Goal: Task Accomplishment & Management: Use online tool/utility

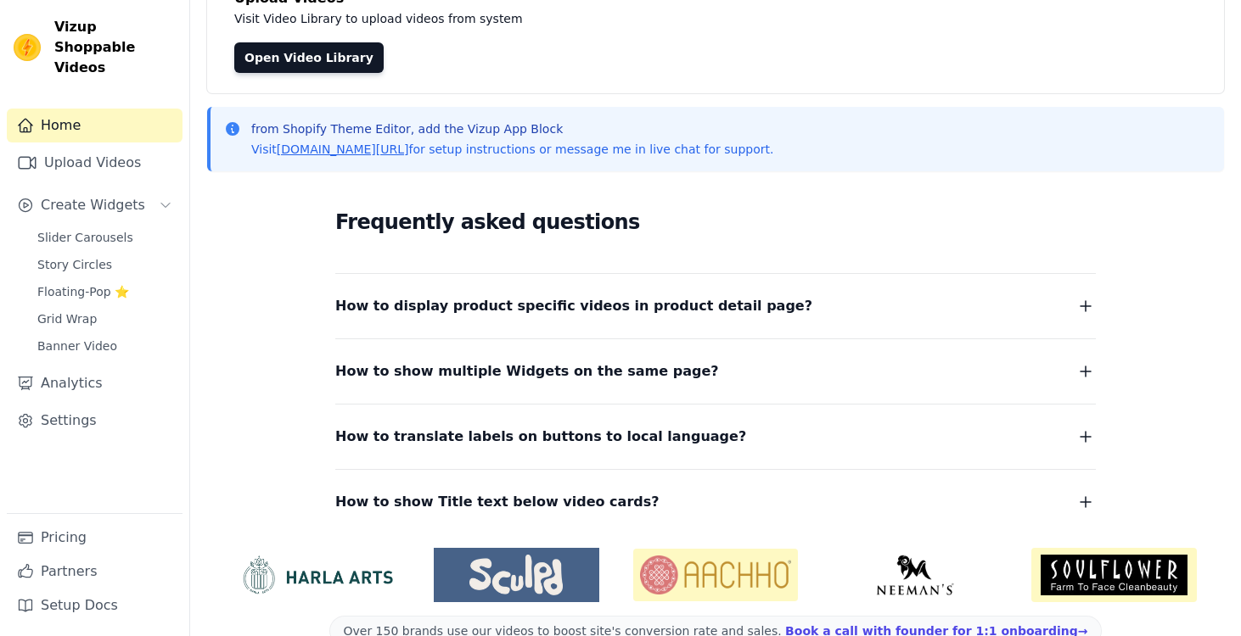
scroll to position [171, 0]
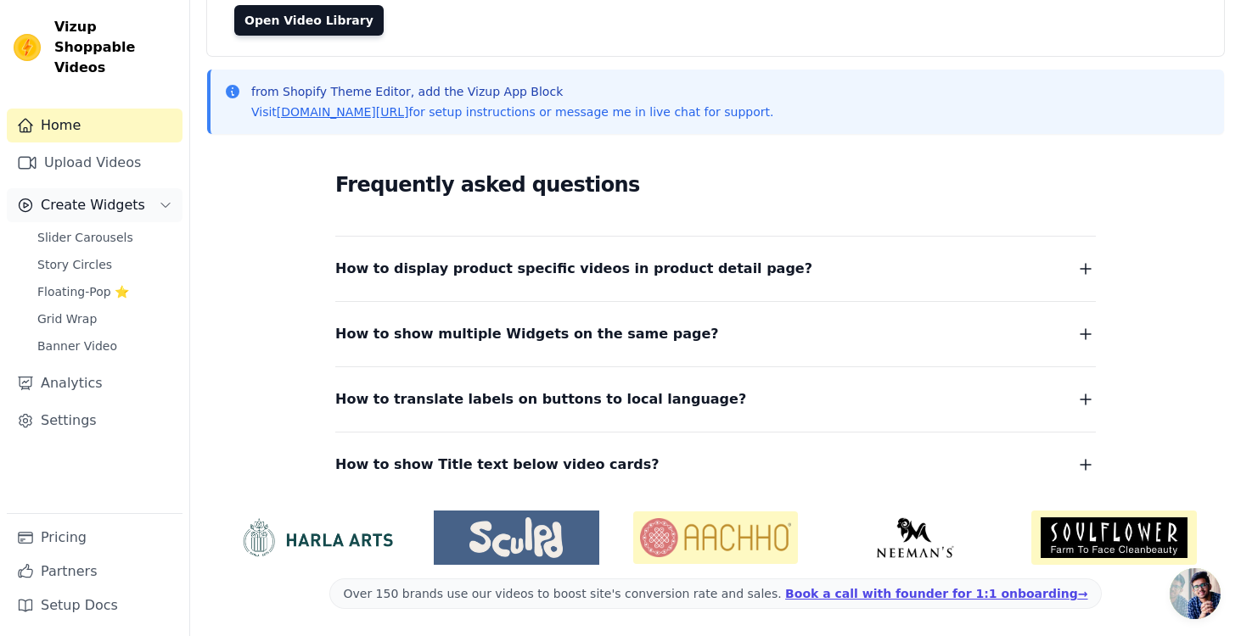
click at [104, 195] on span "Create Widgets" at bounding box center [93, 205] width 104 height 20
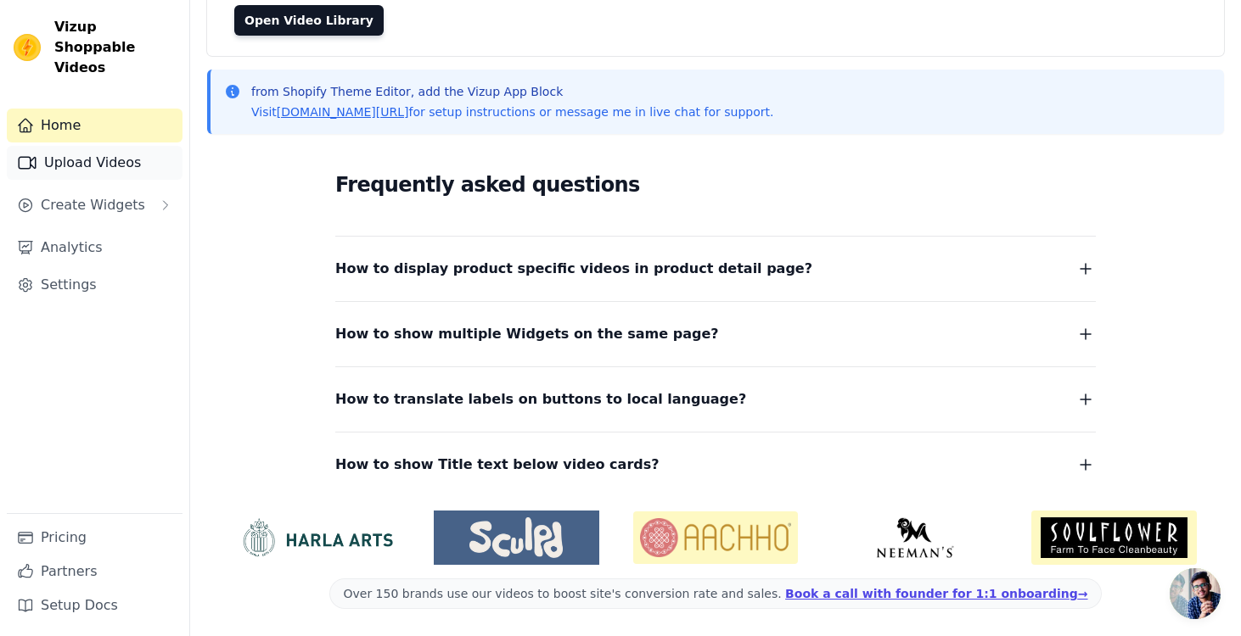
click at [96, 146] on link "Upload Videos" at bounding box center [95, 163] width 176 height 34
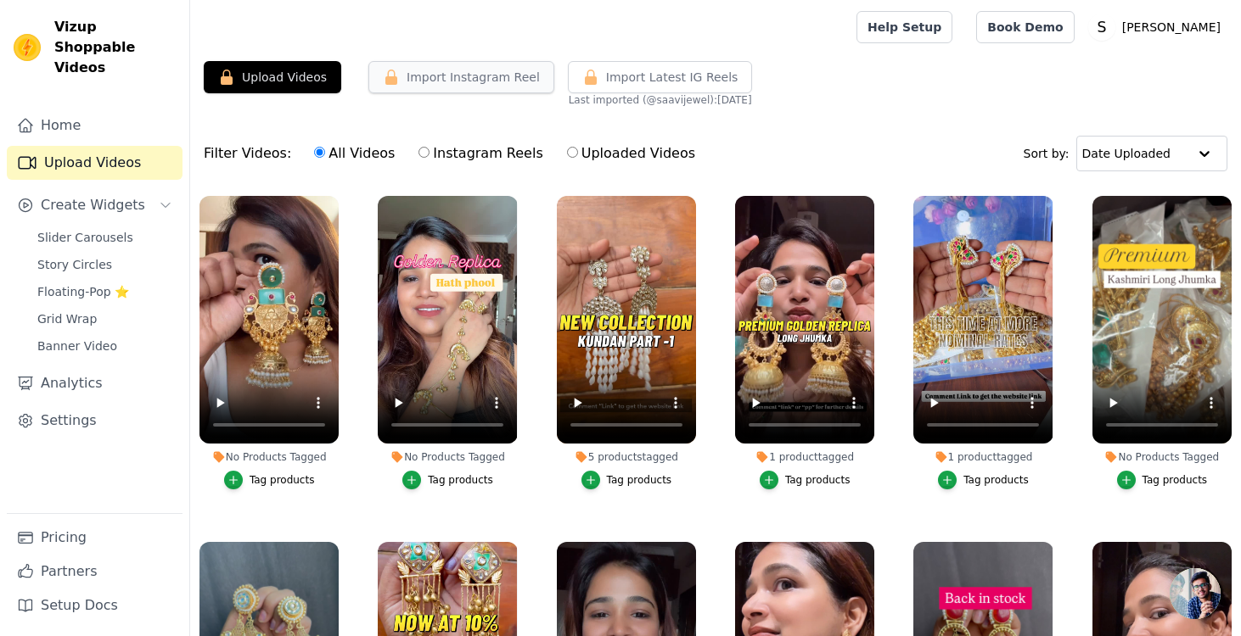
click at [398, 85] on button "Import Instagram Reel" at bounding box center [461, 77] width 186 height 32
click at [418, 153] on input "Instagram Reels" at bounding box center [423, 152] width 11 height 11
radio input "true"
click at [482, 76] on button "Import Instagram Reel" at bounding box center [461, 77] width 186 height 32
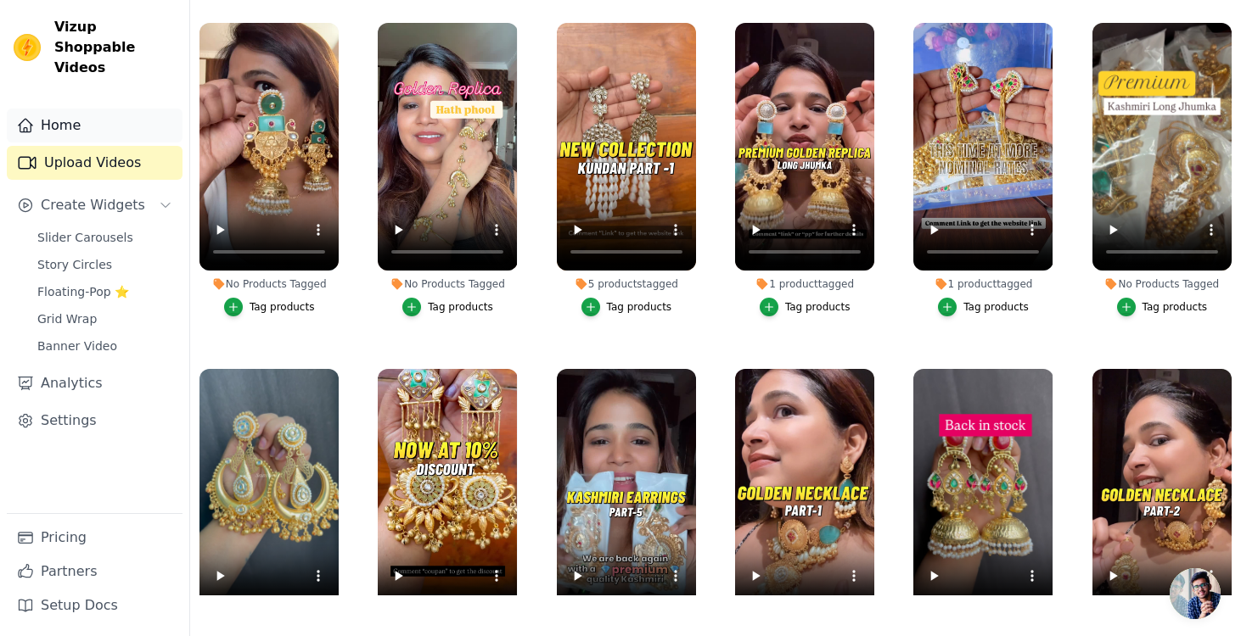
click at [76, 109] on link "Home" at bounding box center [95, 126] width 176 height 34
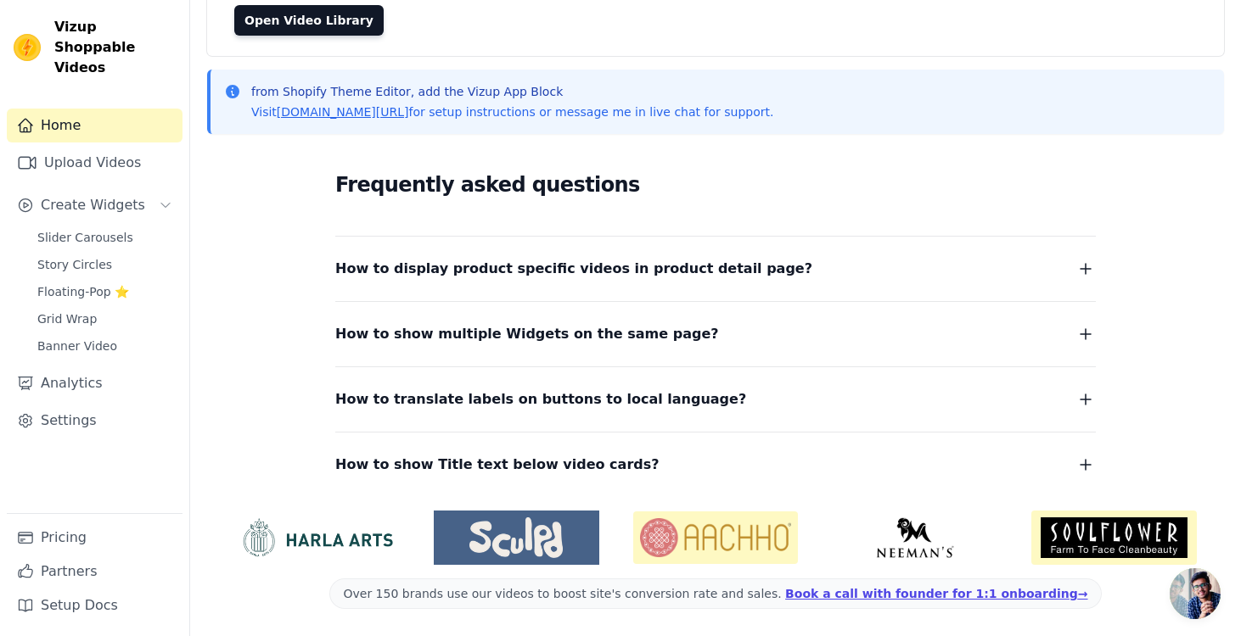
scroll to position [171, 0]
click at [392, 116] on link "[DOMAIN_NAME][URL]" at bounding box center [343, 112] width 132 height 14
click at [105, 147] on link "Upload Videos" at bounding box center [95, 163] width 176 height 34
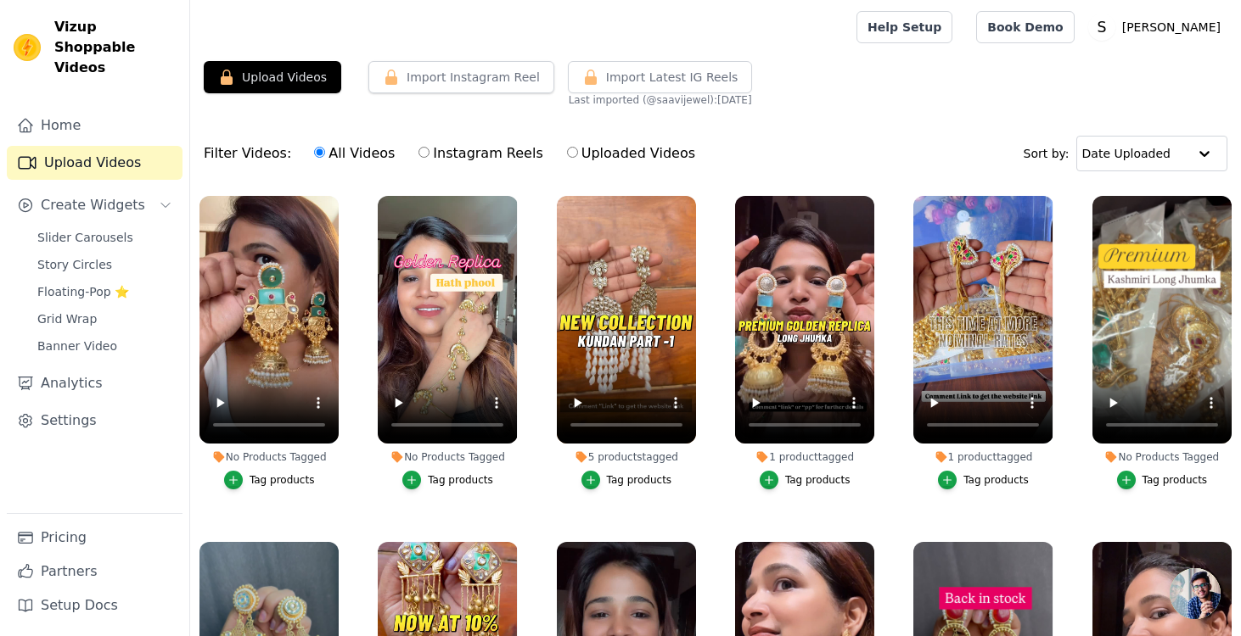
click at [435, 156] on label "Instagram Reels" at bounding box center [481, 154] width 126 height 22
click at [429, 156] on input "Instagram Reels" at bounding box center [423, 152] width 11 height 11
radio input "true"
click at [294, 74] on button "Upload Videos" at bounding box center [272, 77] width 137 height 32
click at [59, 195] on span "Create Widgets" at bounding box center [93, 205] width 104 height 20
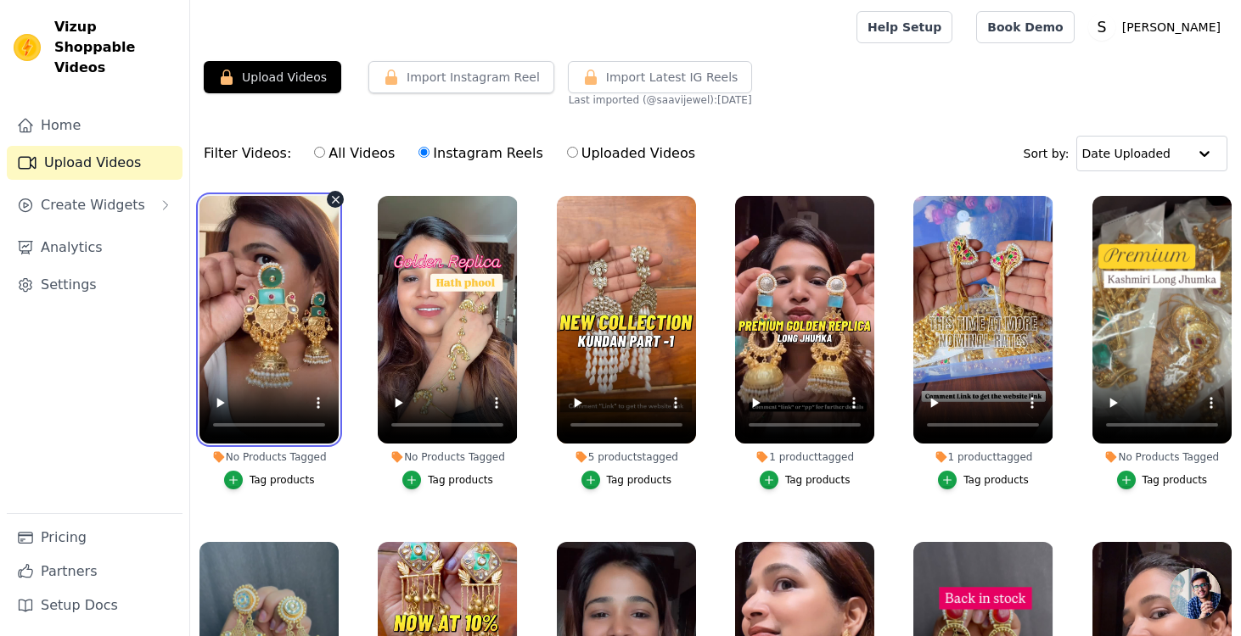
click at [288, 258] on video at bounding box center [268, 320] width 139 height 248
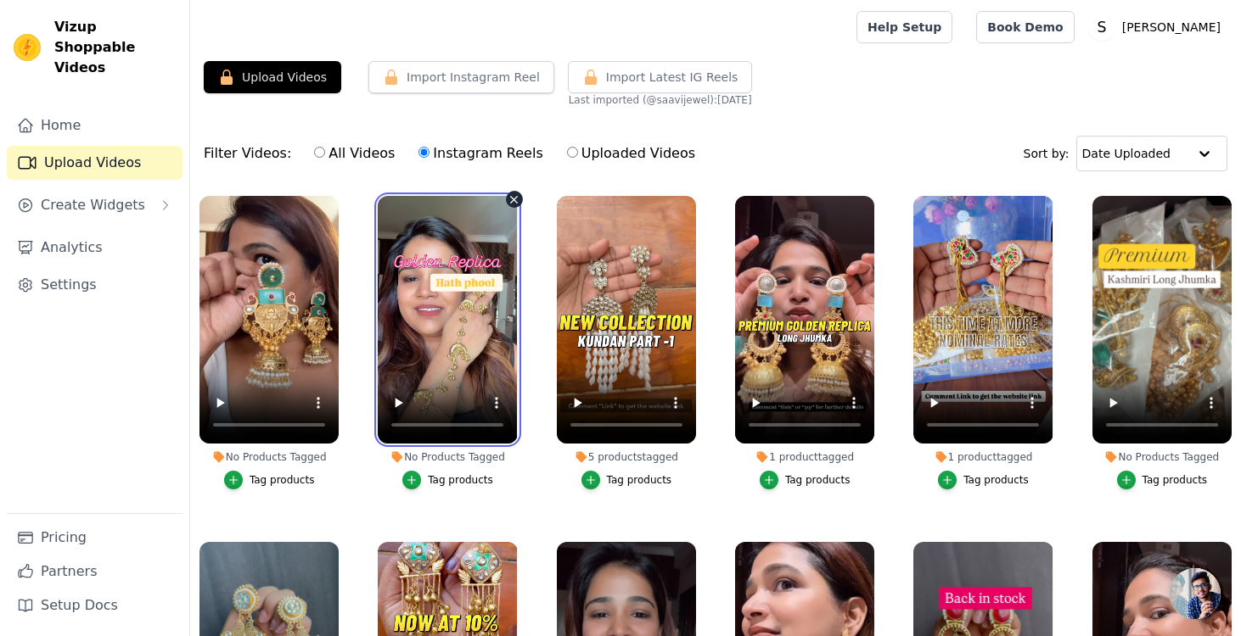
click at [474, 305] on video at bounding box center [447, 320] width 139 height 248
click at [464, 86] on button "Import Instagram Reel" at bounding box center [461, 77] width 186 height 32
click at [495, 88] on button "Import Instagram Reel" at bounding box center [461, 77] width 186 height 32
click at [463, 153] on label "Instagram Reels" at bounding box center [481, 154] width 126 height 22
click at [429, 153] on input "Instagram Reels" at bounding box center [423, 152] width 11 height 11
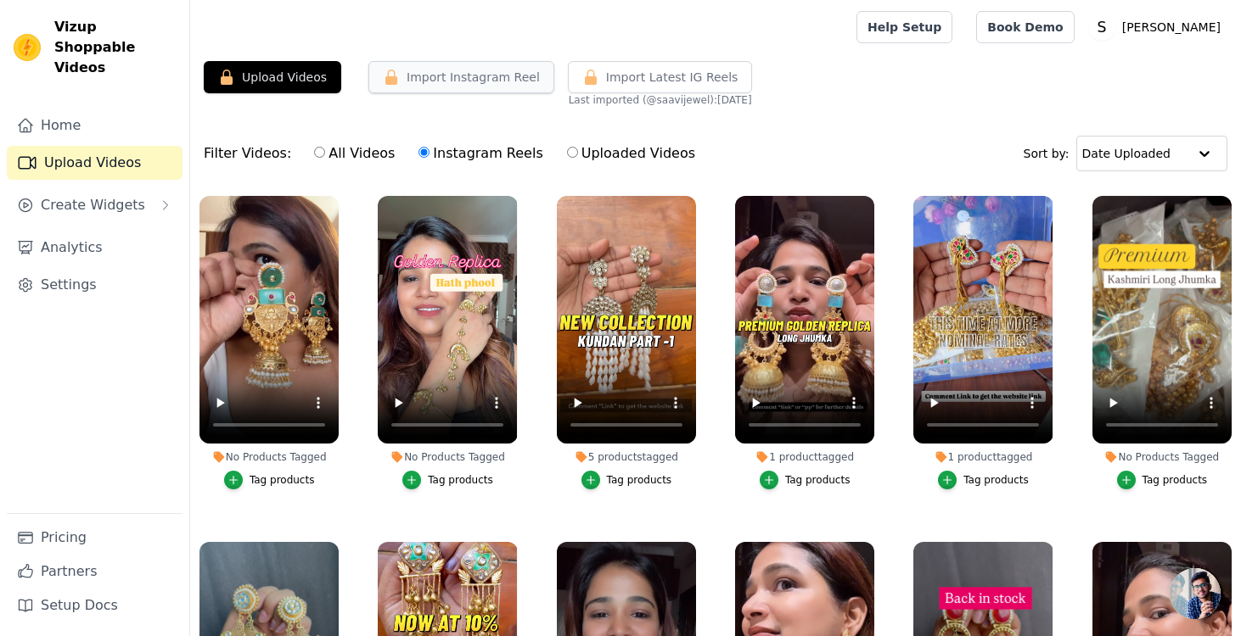
click at [456, 81] on button "Import Instagram Reel" at bounding box center [461, 77] width 186 height 32
click at [429, 71] on button "Import Instagram Reel" at bounding box center [461, 77] width 186 height 32
click at [468, 77] on button "Import Instagram Reel" at bounding box center [461, 77] width 186 height 32
click at [76, 272] on link "Settings" at bounding box center [95, 285] width 176 height 34
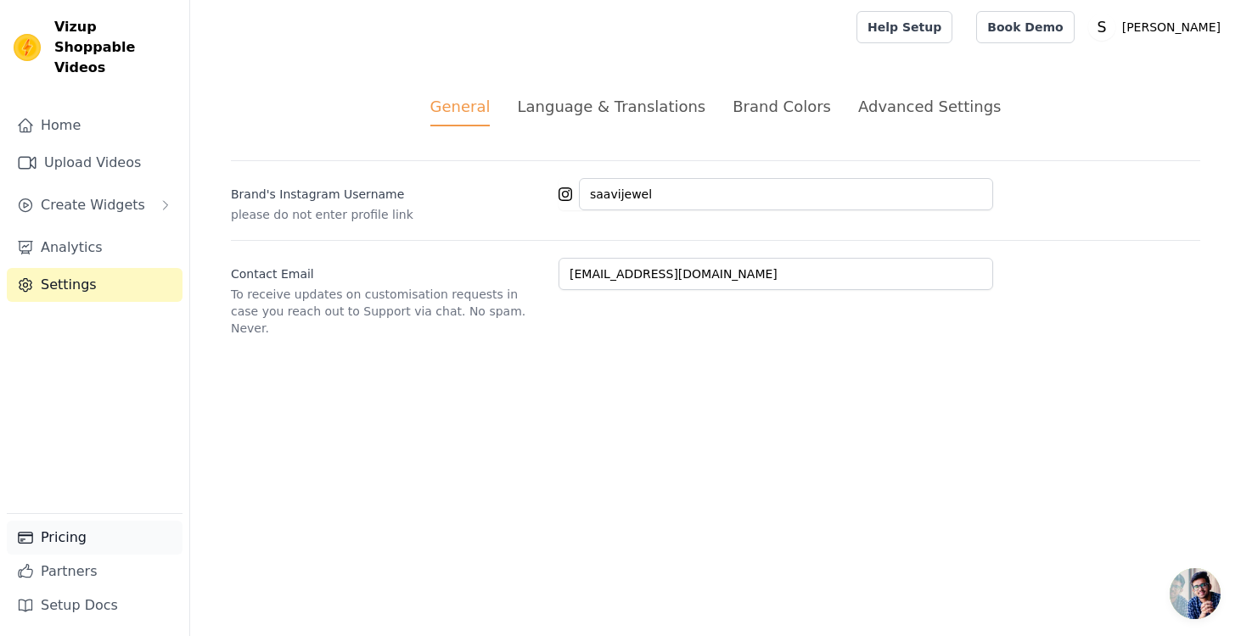
click at [87, 545] on link "Pricing" at bounding box center [95, 538] width 176 height 34
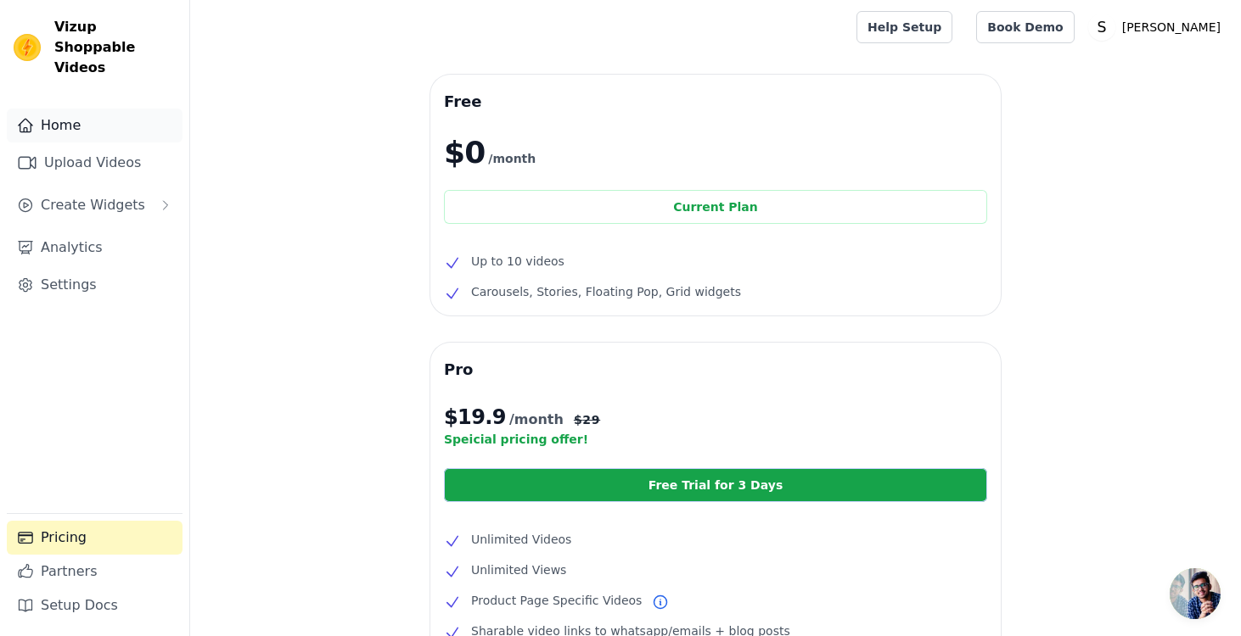
click at [50, 110] on link "Home" at bounding box center [95, 126] width 176 height 34
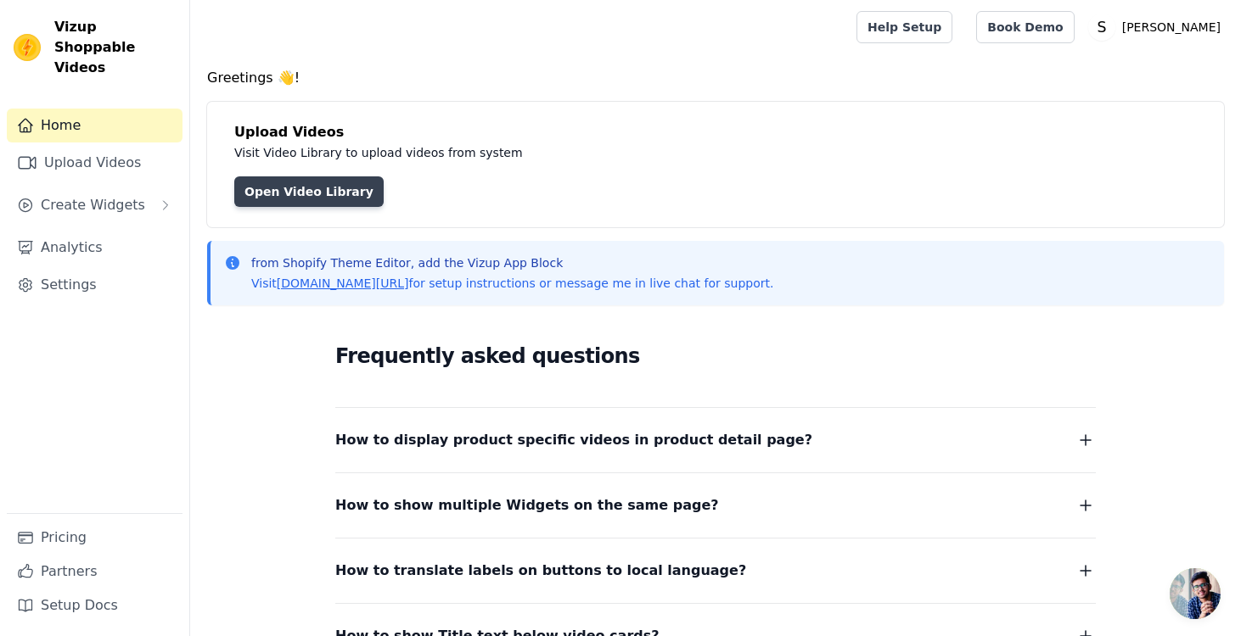
click at [305, 199] on link "Open Video Library" at bounding box center [308, 192] width 149 height 31
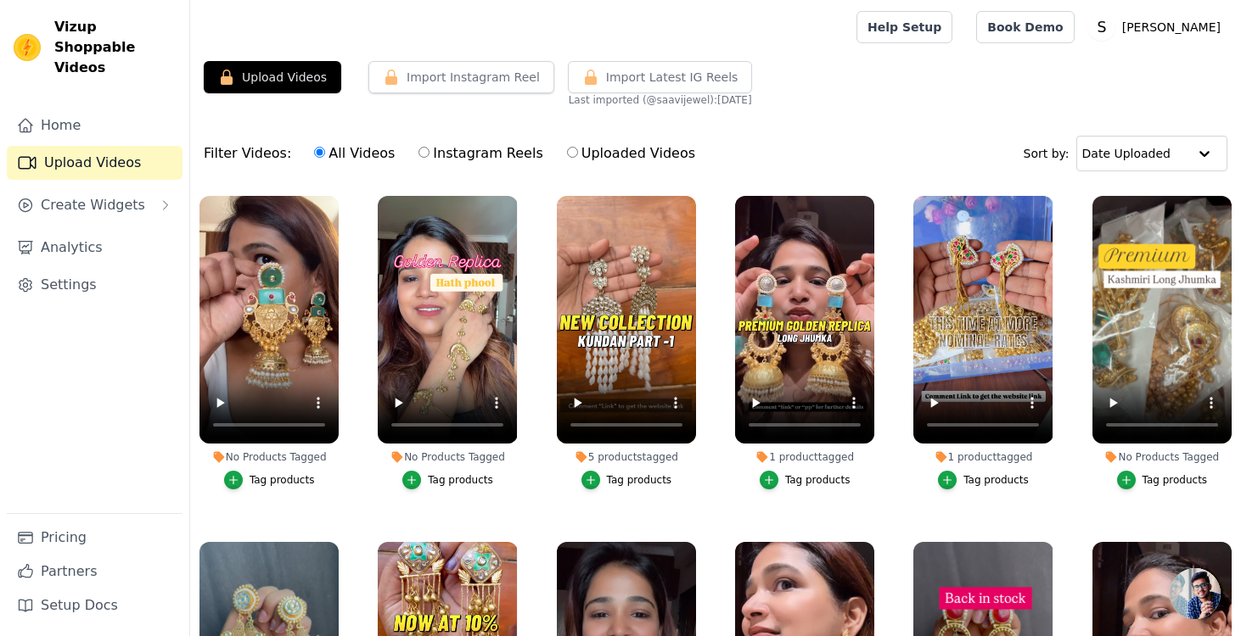
click at [451, 153] on label "Instagram Reels" at bounding box center [481, 154] width 126 height 22
click at [429, 153] on input "Instagram Reels" at bounding box center [423, 152] width 11 height 11
radio input "true"
click at [306, 249] on video at bounding box center [268, 320] width 139 height 248
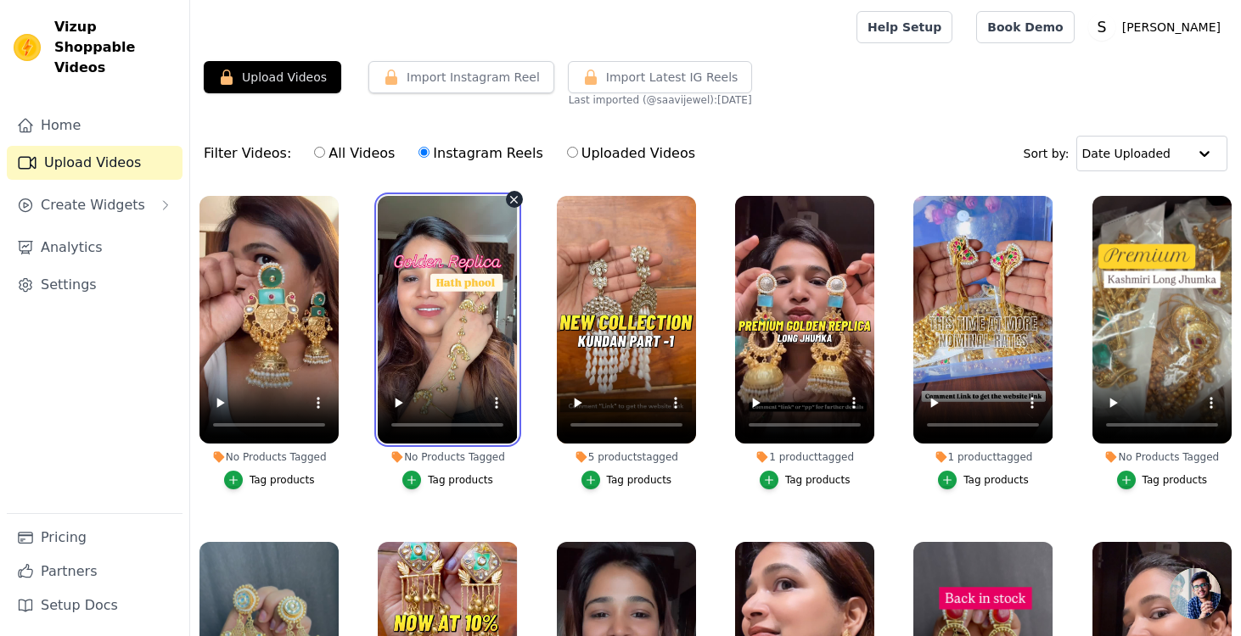
click at [431, 227] on video at bounding box center [447, 320] width 139 height 248
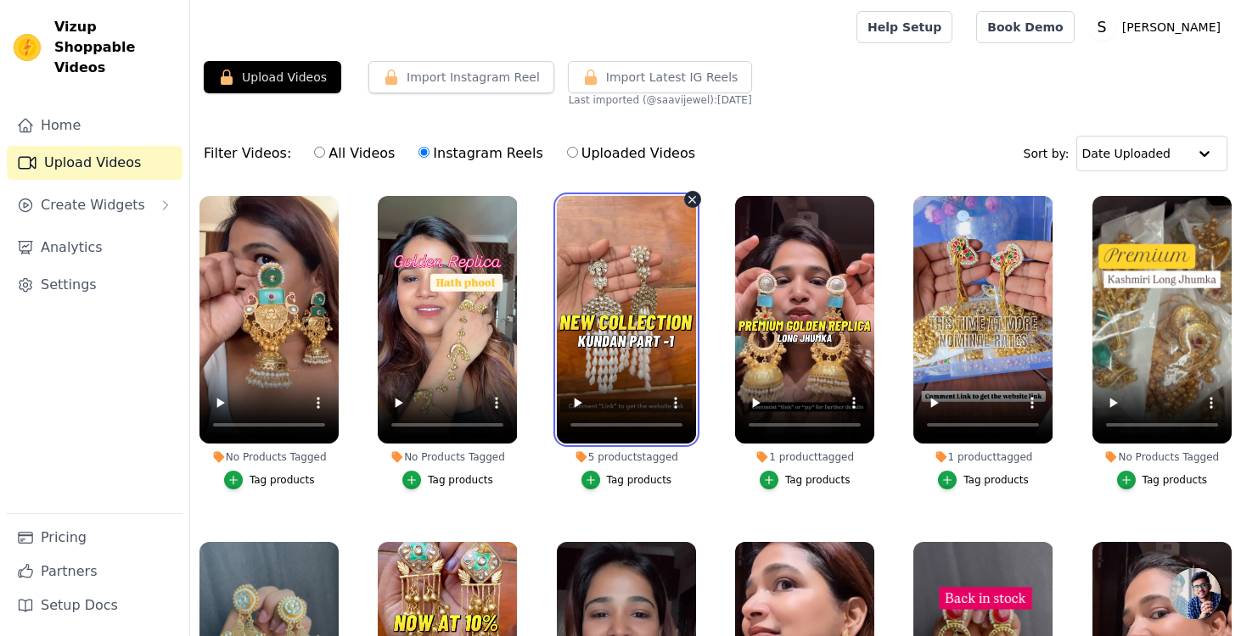
click at [620, 259] on video at bounding box center [626, 320] width 139 height 248
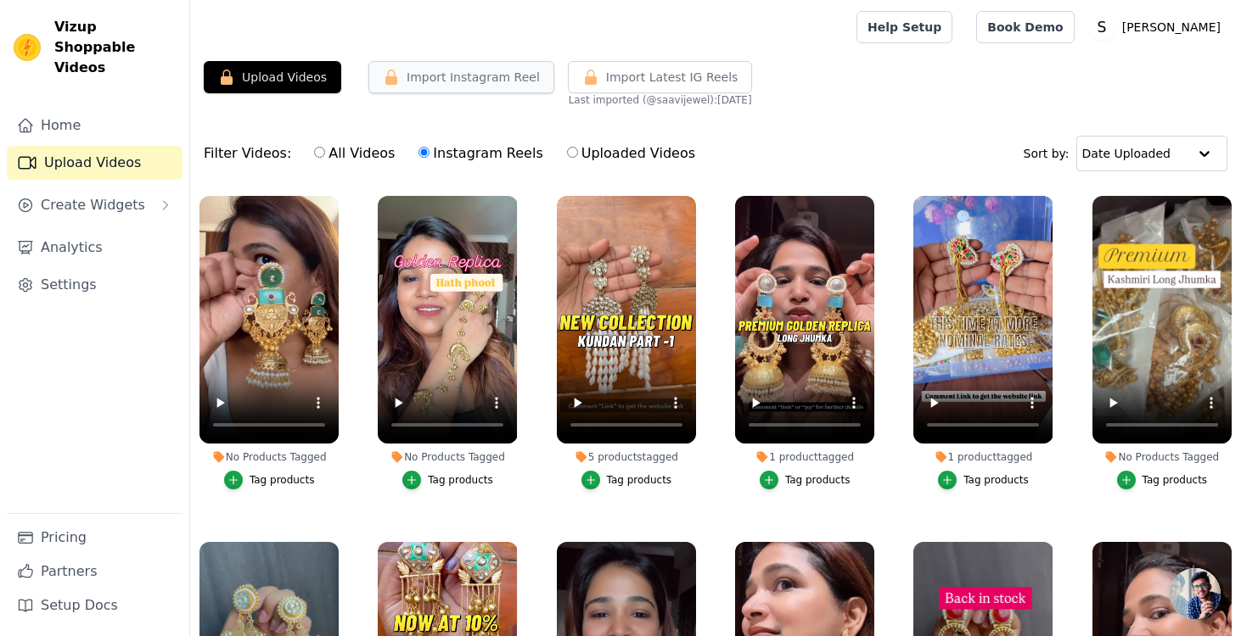
click at [493, 87] on button "Import Instagram Reel" at bounding box center [461, 77] width 186 height 32
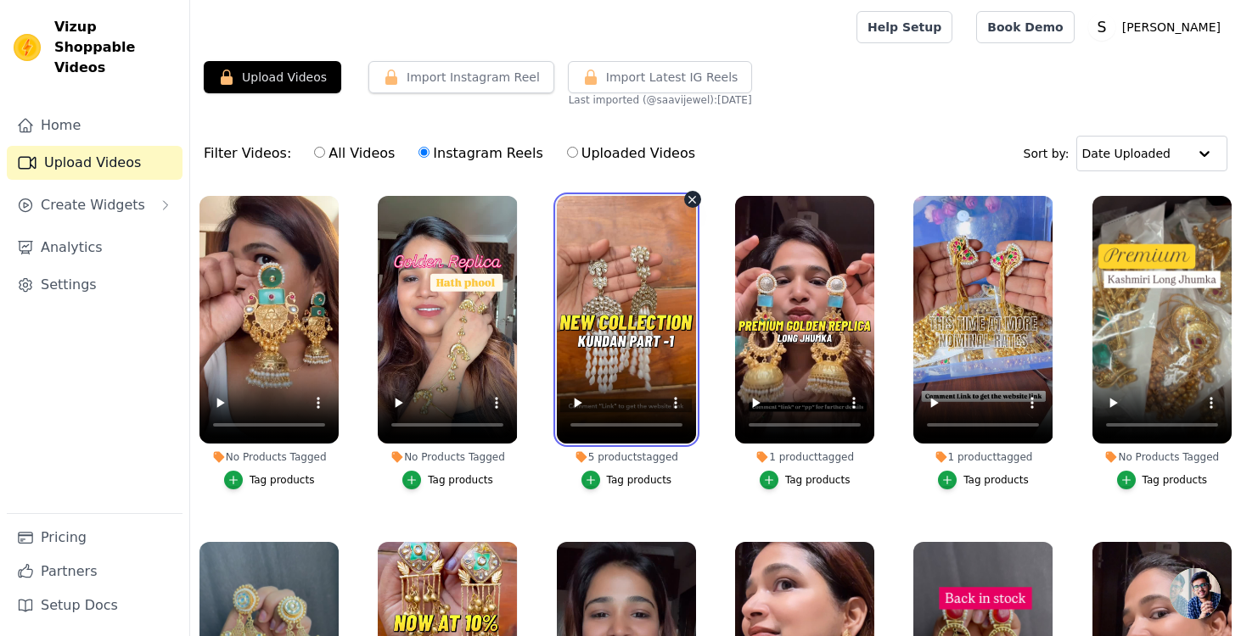
click at [630, 225] on video at bounding box center [626, 320] width 139 height 248
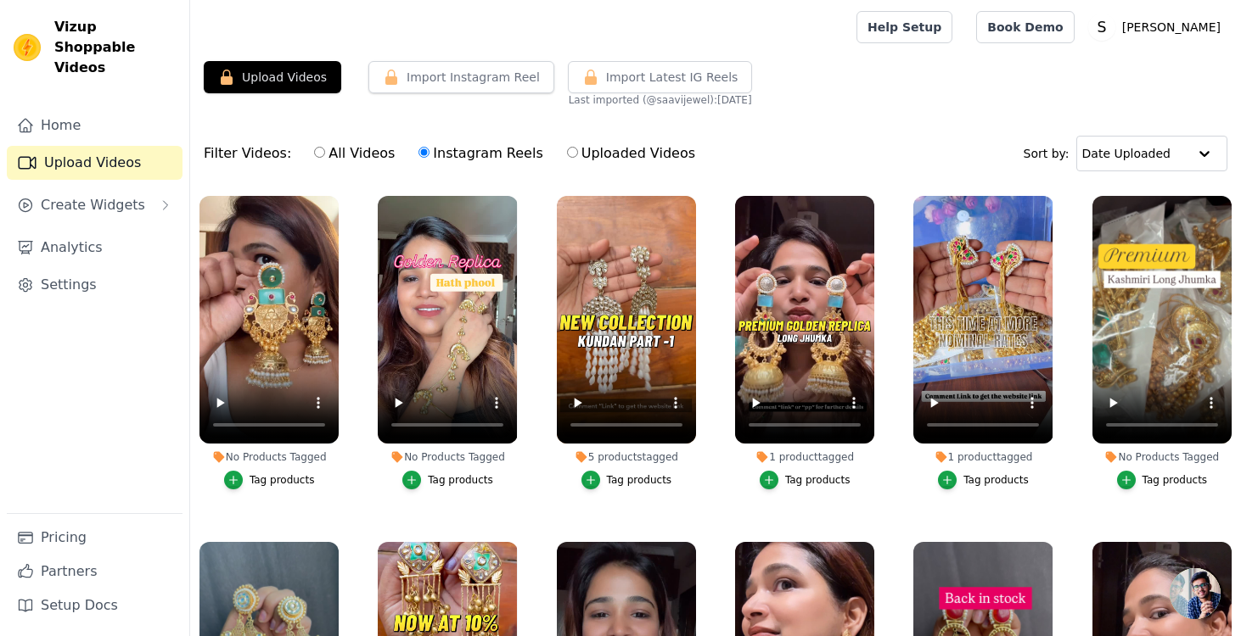
click at [601, 154] on label "Uploaded Videos" at bounding box center [631, 154] width 130 height 22
click at [578, 154] on input "Uploaded Videos" at bounding box center [572, 152] width 11 height 11
radio input "true"
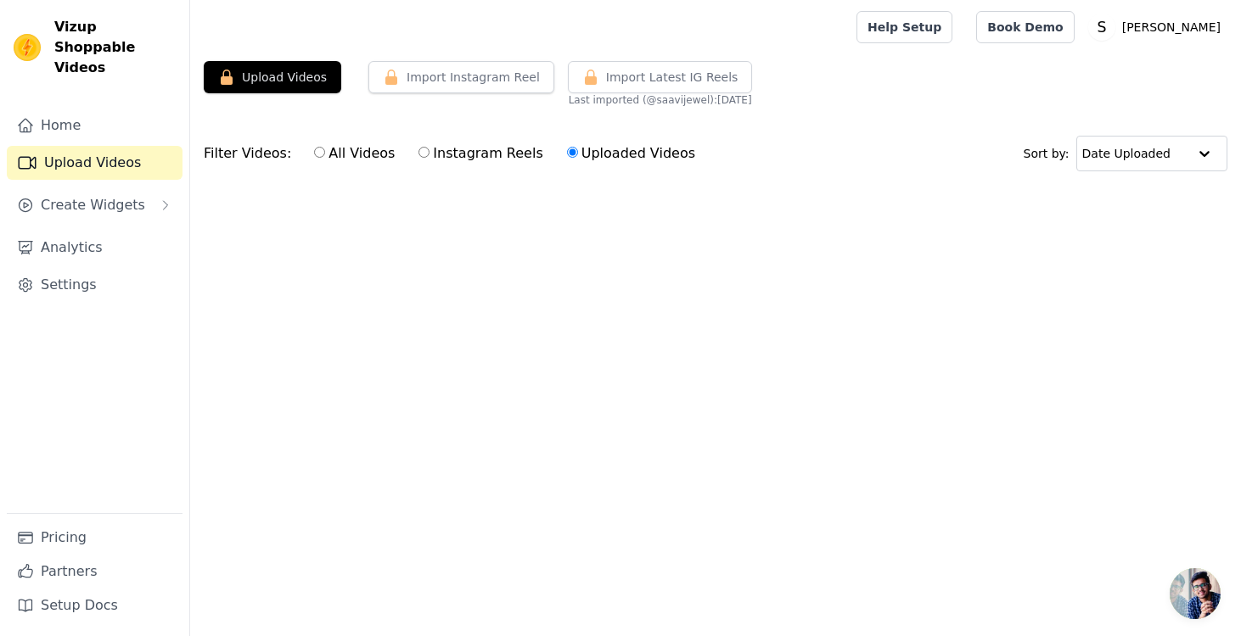
click at [461, 156] on label "Instagram Reels" at bounding box center [481, 154] width 126 height 22
click at [429, 156] on input "Instagram Reels" at bounding box center [423, 152] width 11 height 11
radio input "true"
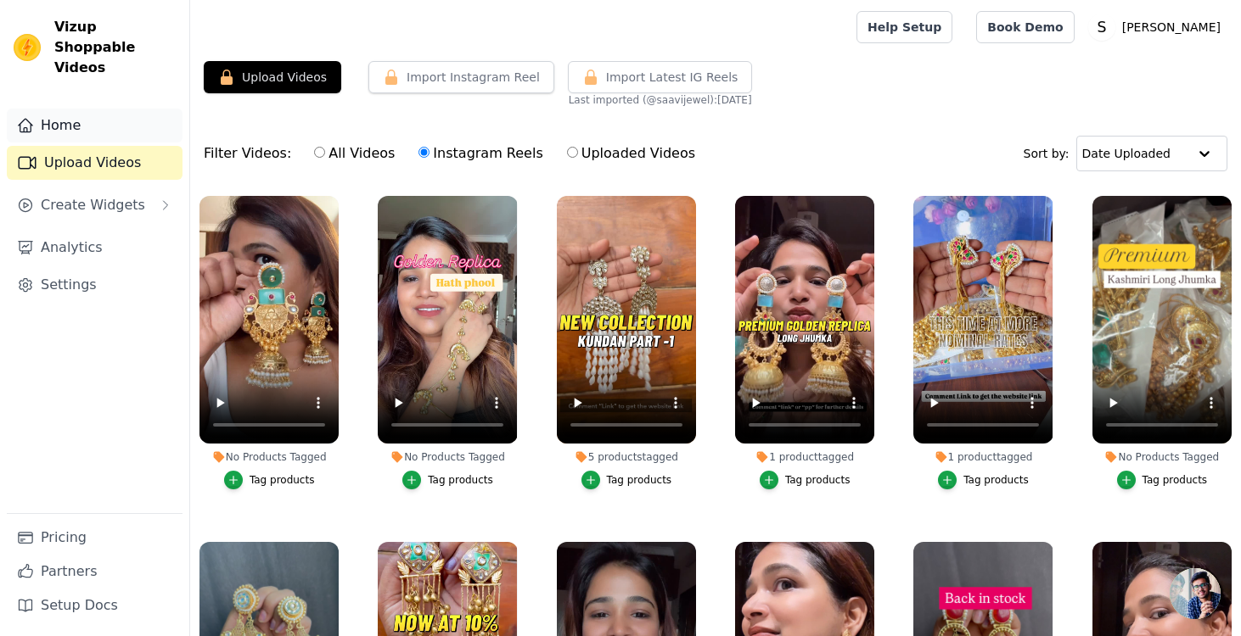
click at [66, 110] on link "Home" at bounding box center [95, 126] width 176 height 34
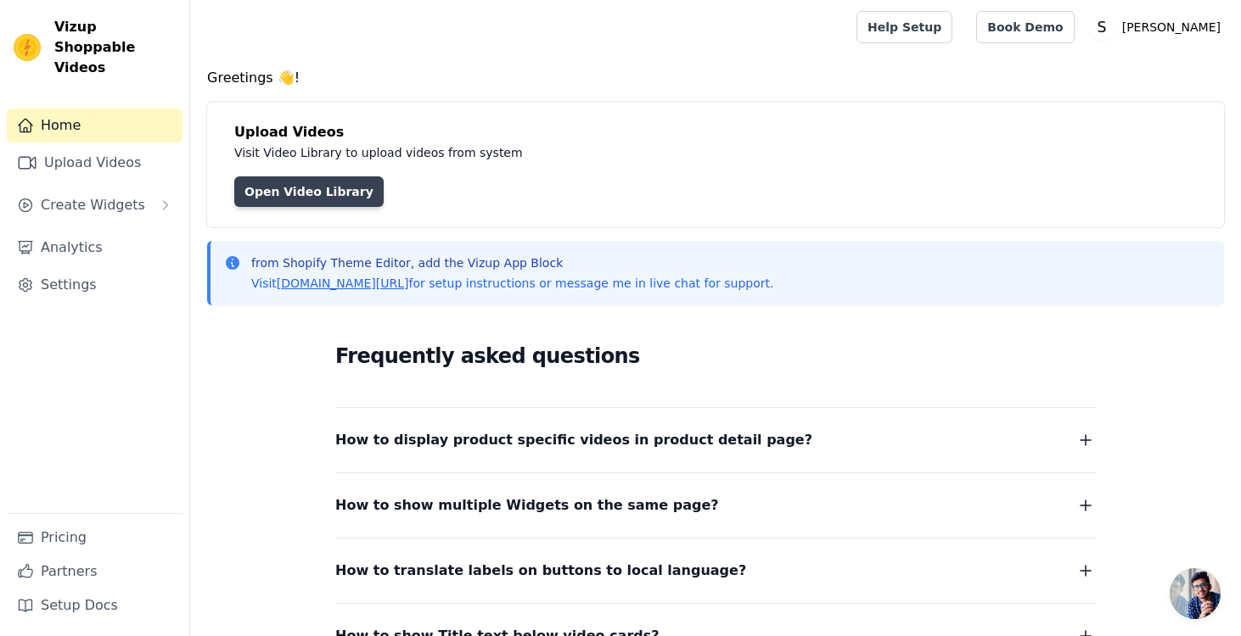
click at [309, 197] on link "Open Video Library" at bounding box center [308, 192] width 149 height 31
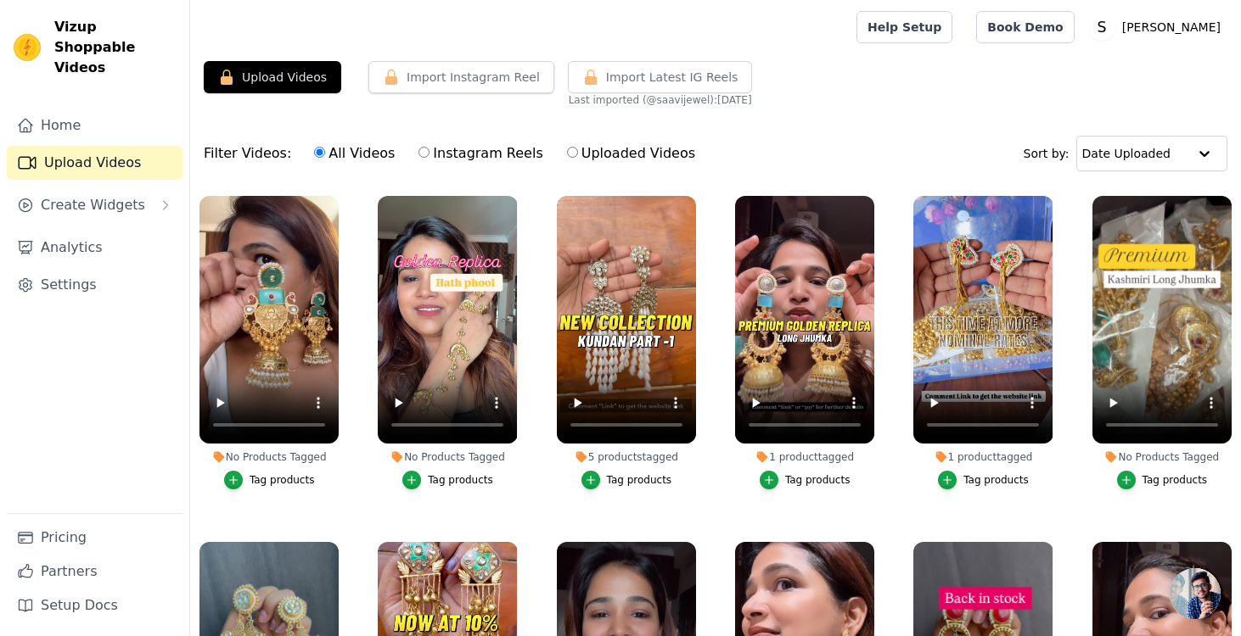
click at [609, 162] on label "Uploaded Videos" at bounding box center [631, 154] width 130 height 22
click at [578, 158] on input "Uploaded Videos" at bounding box center [572, 152] width 11 height 11
radio input "true"
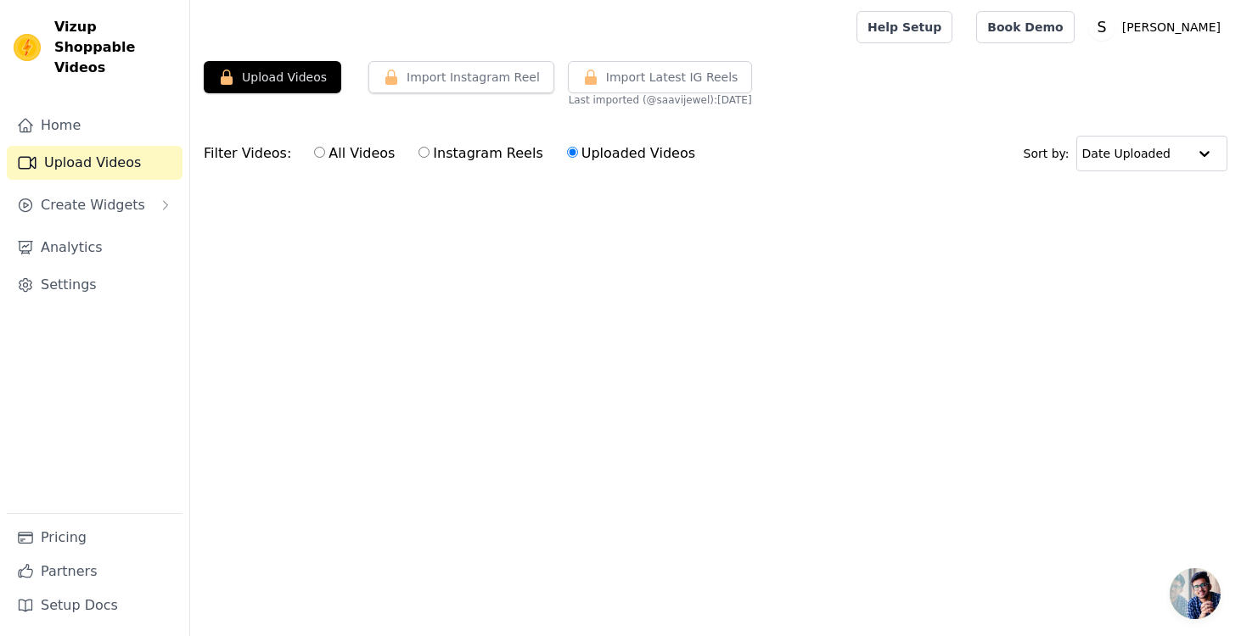
click at [451, 156] on label "Instagram Reels" at bounding box center [481, 154] width 126 height 22
click at [429, 156] on input "Instagram Reels" at bounding box center [423, 152] width 11 height 11
radio input "true"
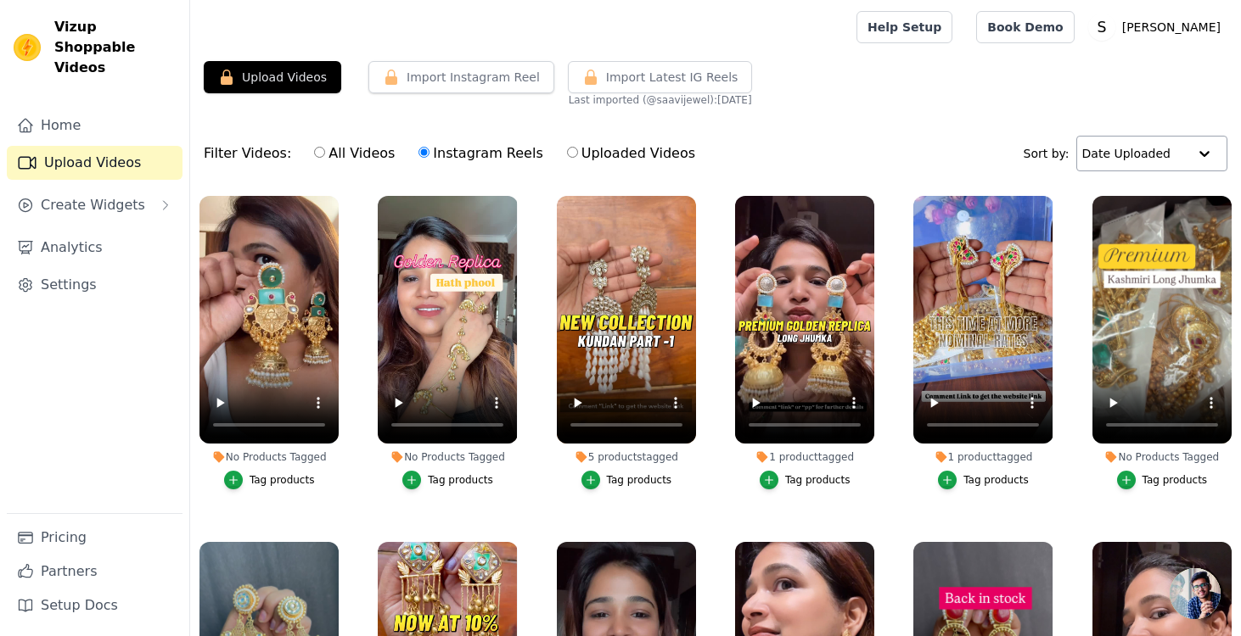
click at [1113, 160] on input "text" at bounding box center [1134, 154] width 105 height 34
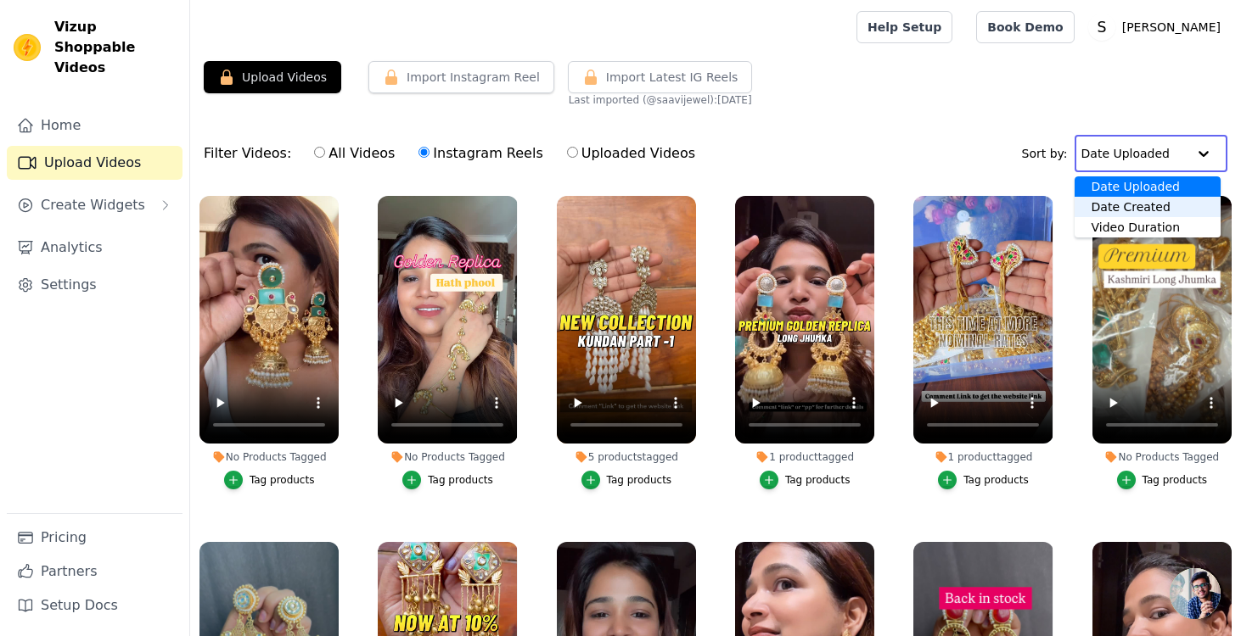
click at [936, 133] on div "Filter Videos: All Videos Instagram Reels Uploaded Videos Sort by: Date Uploade…" at bounding box center [715, 154] width 1051 height 66
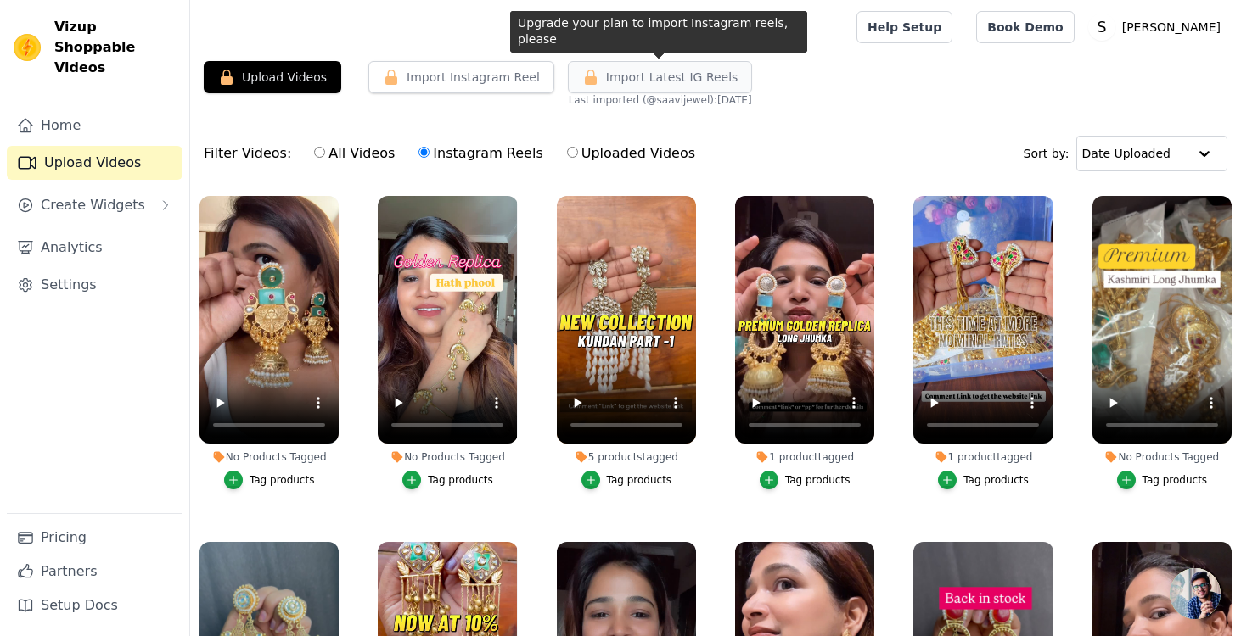
click at [667, 80] on span "Import Latest IG Reels" at bounding box center [672, 77] width 132 height 17
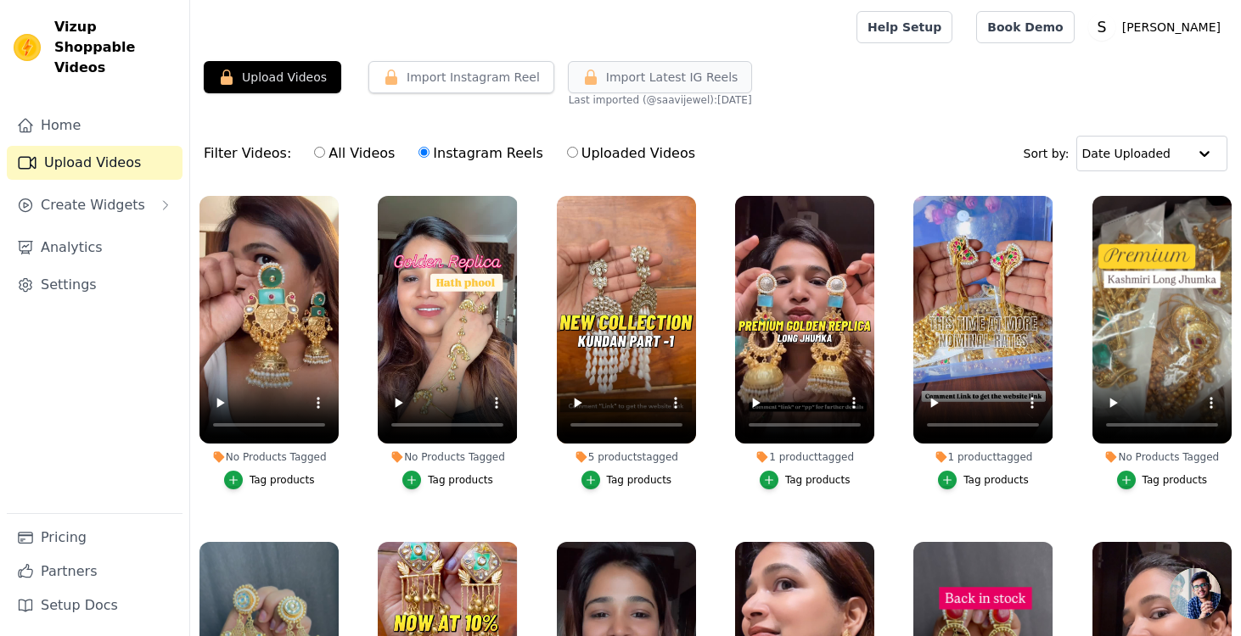
click at [694, 77] on span "Import Latest IG Reels" at bounding box center [672, 77] width 132 height 17
click at [668, 70] on span "Import Latest IG Reels" at bounding box center [672, 77] width 132 height 17
